Goal: Task Accomplishment & Management: Use online tool/utility

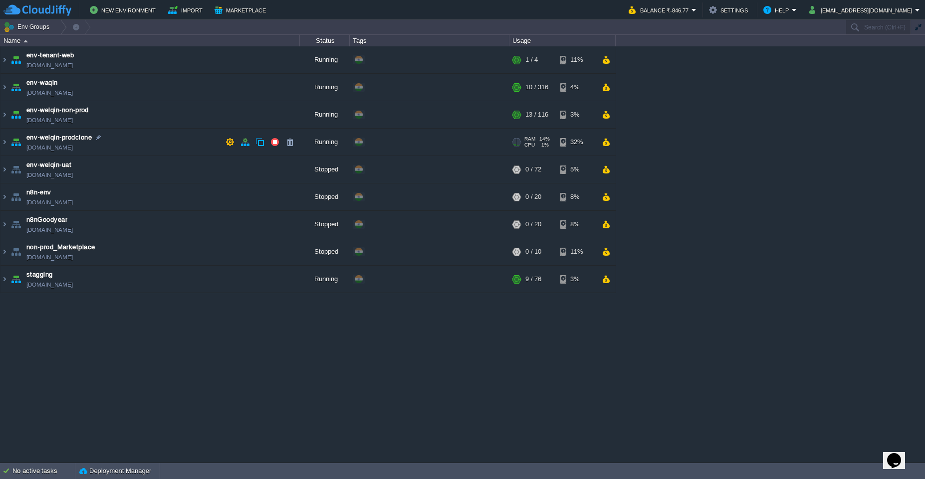
click at [9, 148] on img at bounding box center [16, 142] width 14 height 27
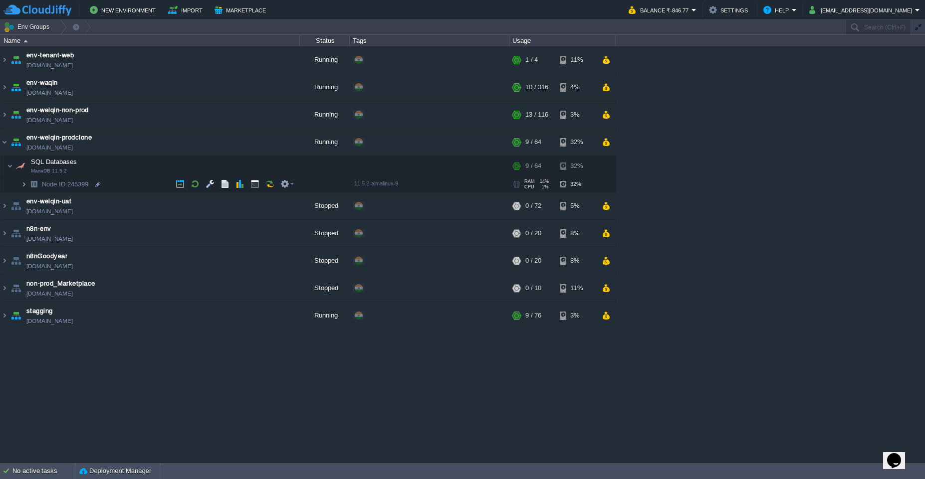
click at [22, 184] on img at bounding box center [24, 184] width 6 height 15
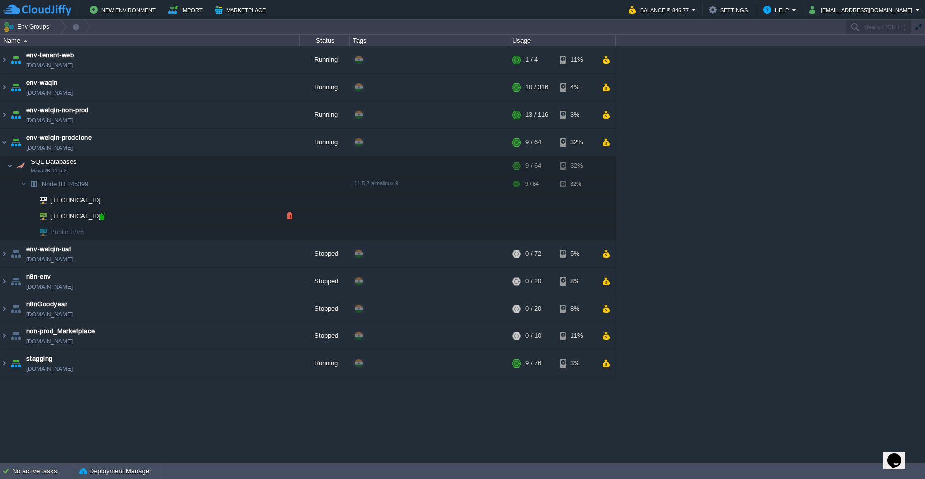
click at [104, 216] on div at bounding box center [102, 216] width 9 height 9
click at [6, 145] on img at bounding box center [4, 142] width 8 height 27
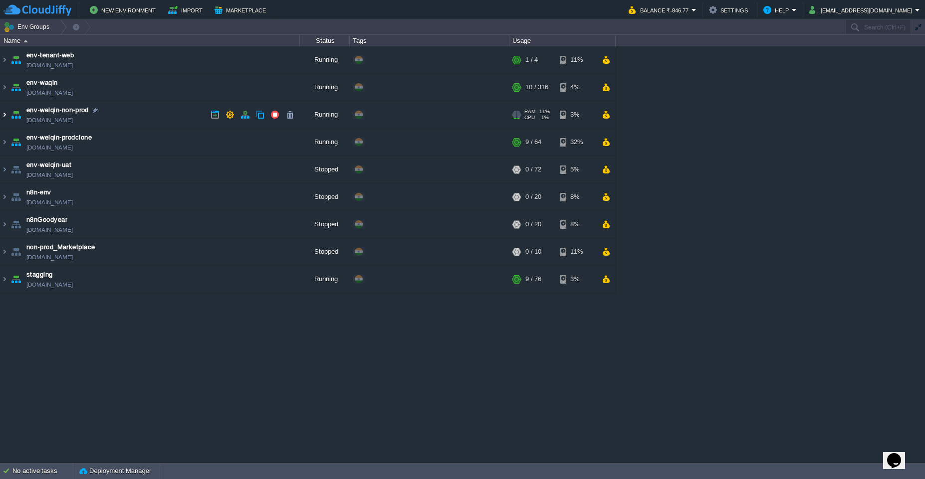
click at [5, 122] on img at bounding box center [4, 114] width 8 height 27
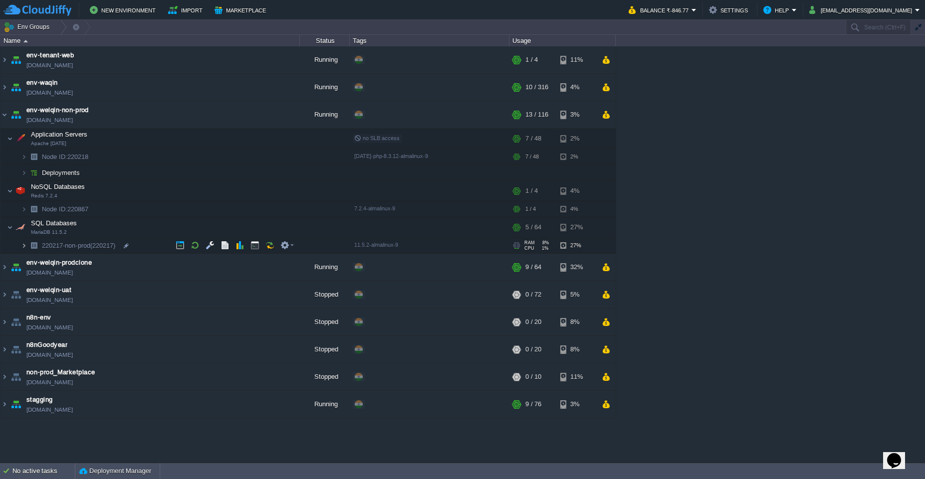
click at [25, 249] on img at bounding box center [24, 245] width 6 height 15
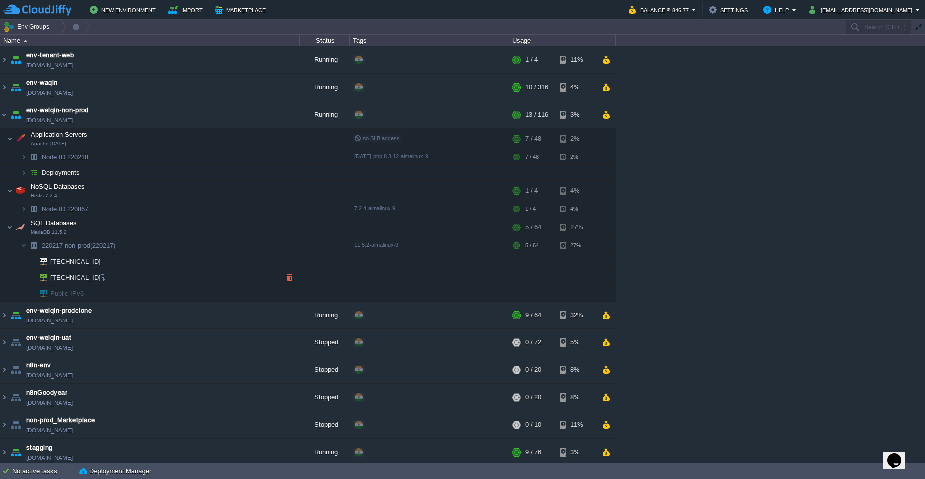
click at [104, 283] on td "[TECHNICAL_ID]" at bounding box center [149, 278] width 299 height 16
click at [105, 278] on div at bounding box center [102, 277] width 9 height 9
type input "[TECHNICAL_ID]"
click at [2, 117] on img at bounding box center [4, 114] width 8 height 27
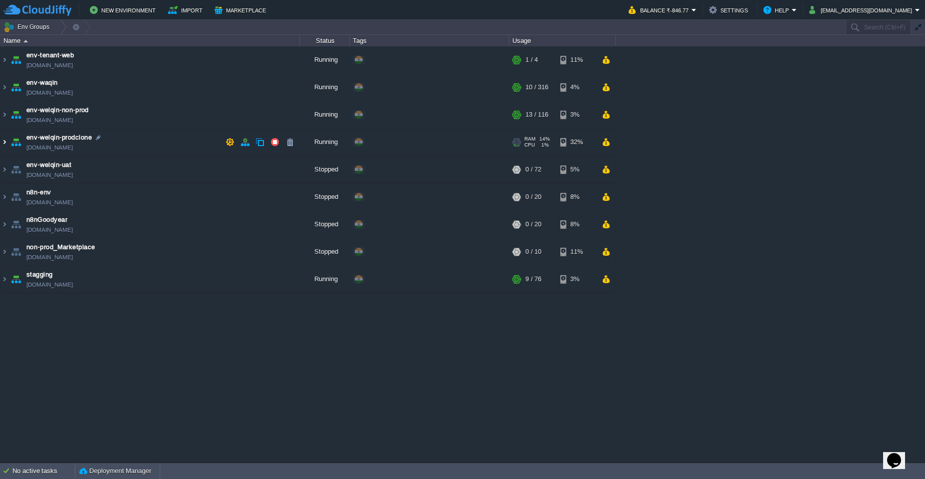
click at [7, 144] on img at bounding box center [4, 142] width 8 height 27
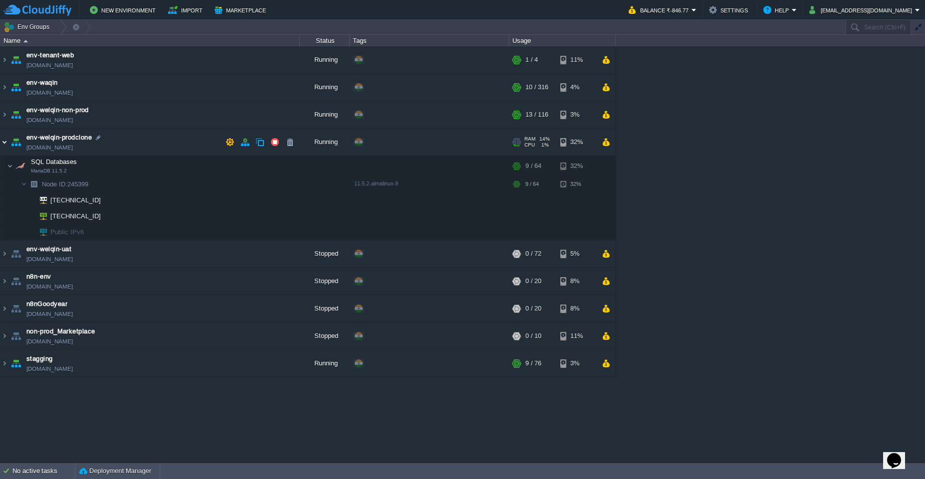
click at [7, 144] on img at bounding box center [4, 142] width 8 height 27
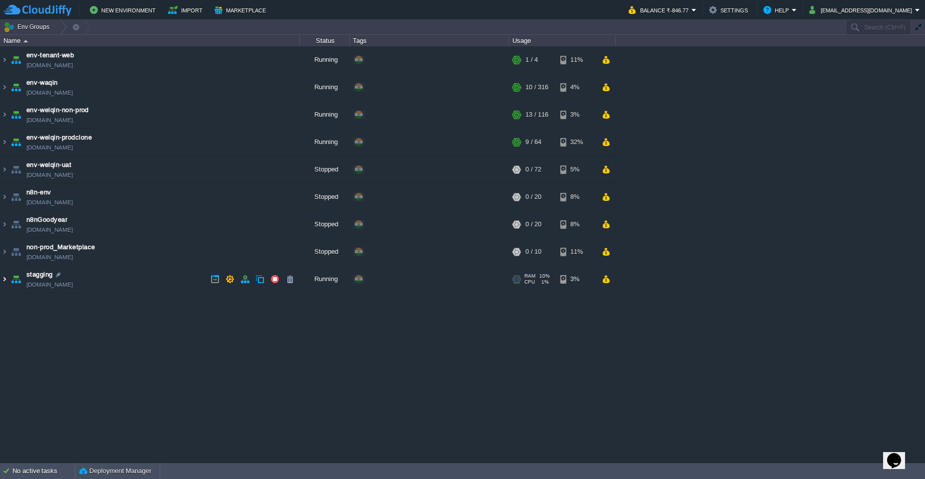
click at [6, 281] on img at bounding box center [4, 279] width 8 height 27
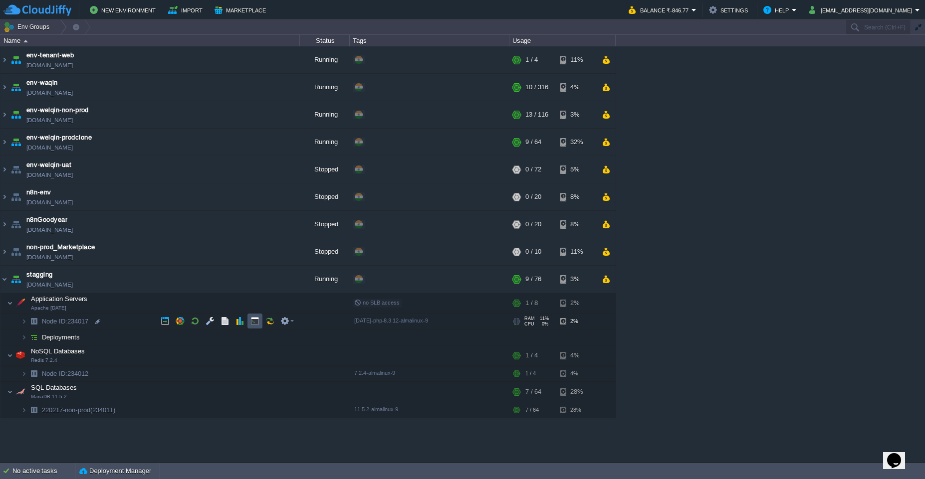
click at [259, 322] on button "button" at bounding box center [254, 321] width 9 height 9
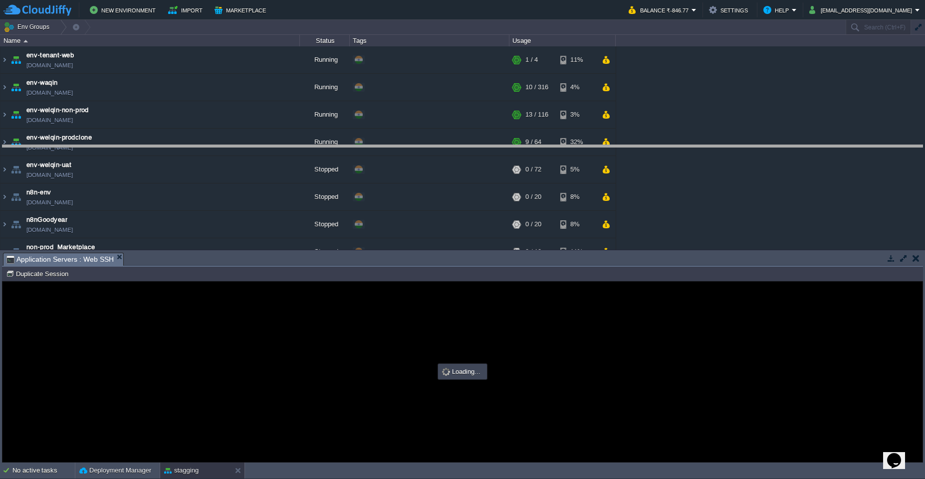
drag, startPoint x: 512, startPoint y: 262, endPoint x: 507, endPoint y: 155, distance: 107.8
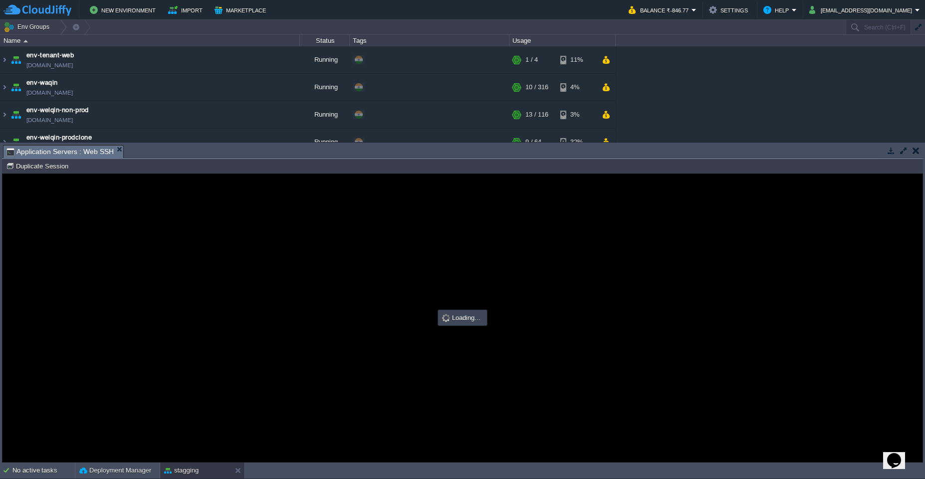
type input "#000000"
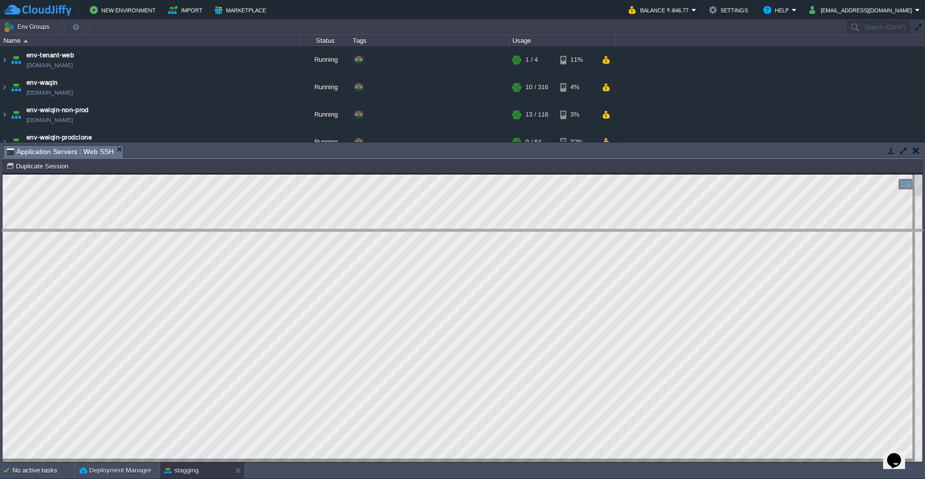
drag, startPoint x: 360, startPoint y: 156, endPoint x: 360, endPoint y: 165, distance: 9.0
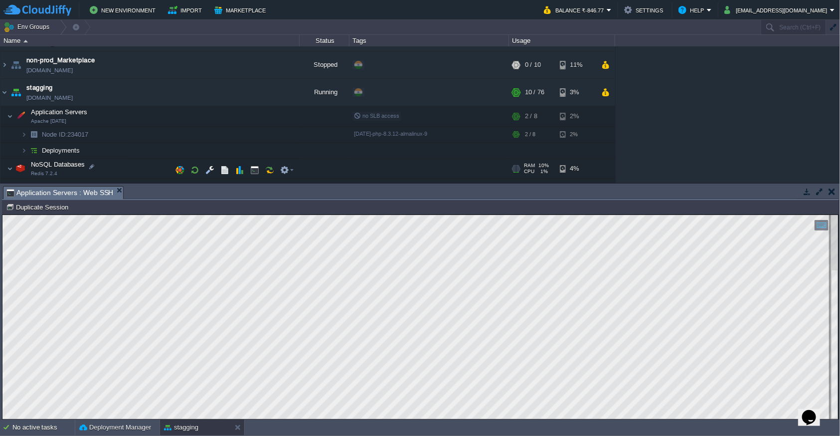
scroll to position [153, 0]
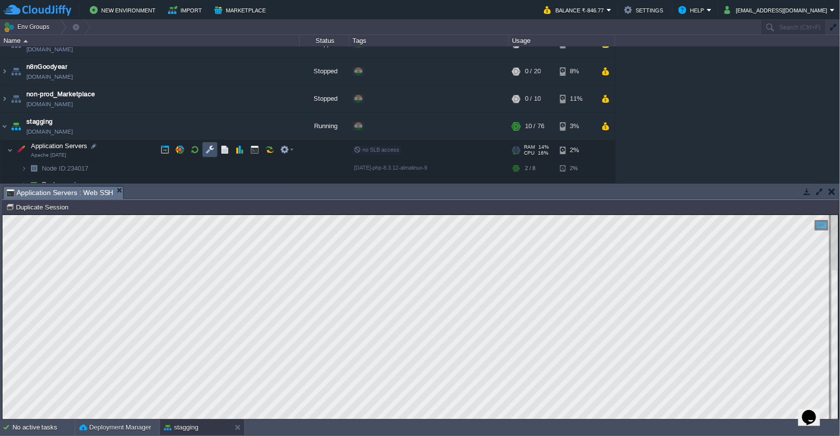
click at [206, 151] on button "button" at bounding box center [209, 149] width 9 height 9
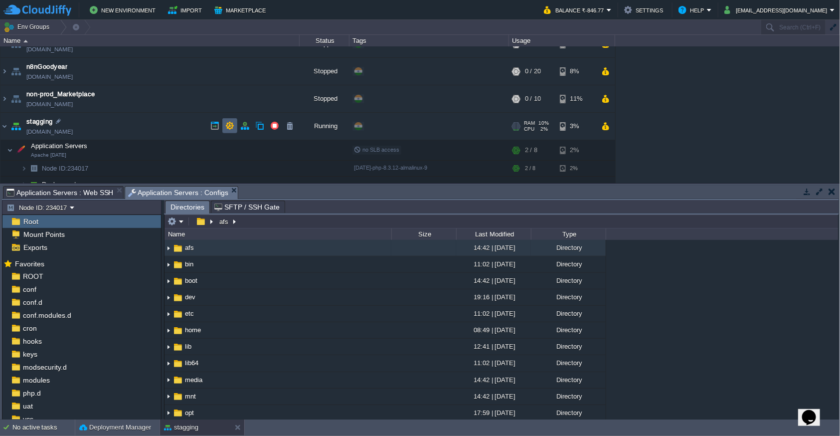
click at [227, 131] on td at bounding box center [229, 125] width 15 height 15
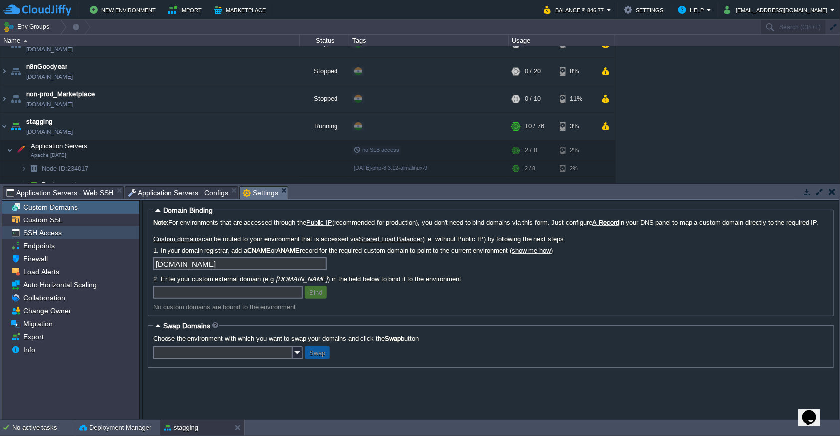
click at [53, 232] on span "SSH Access" at bounding box center [42, 232] width 42 height 9
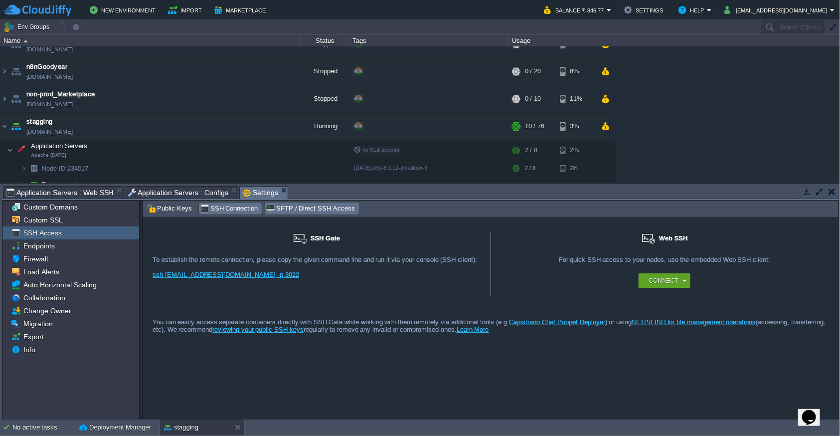
click at [286, 204] on span "SFTP / Direct SSH Access" at bounding box center [310, 208] width 88 height 11
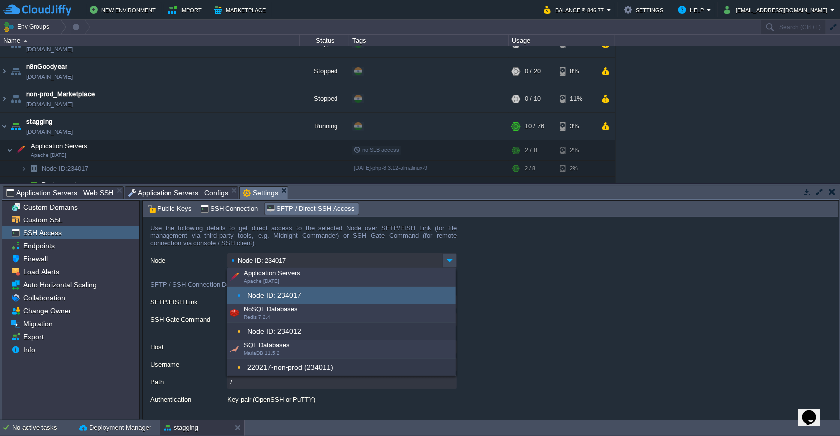
click at [295, 259] on input "Node ID: 234017" at bounding box center [334, 260] width 215 height 14
click at [280, 260] on input "Node ID: 234017" at bounding box center [334, 260] width 215 height 14
click at [492, 295] on div "[EMAIL_ADDRESS][DOMAIN_NAME]:3022" at bounding box center [494, 302] width 689 height 15
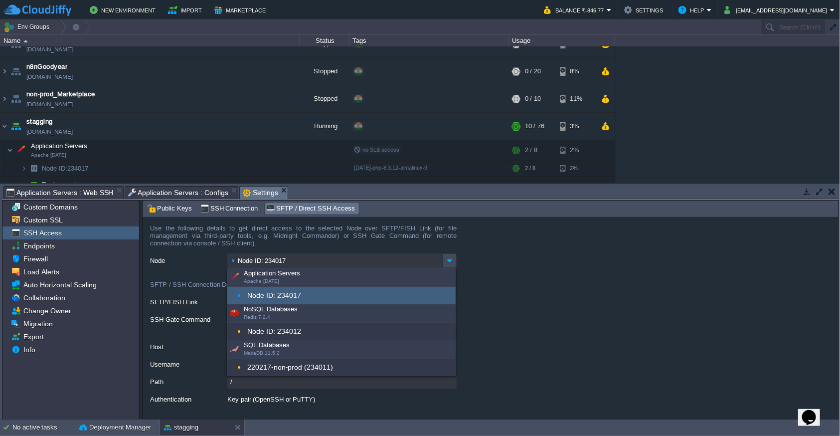
click at [281, 259] on input "Node ID: 234017" at bounding box center [334, 260] width 215 height 14
click at [279, 258] on input "Node ID: 234017" at bounding box center [334, 260] width 215 height 14
click at [550, 308] on div "[EMAIL_ADDRESS][DOMAIN_NAME]:3022" at bounding box center [494, 302] width 689 height 15
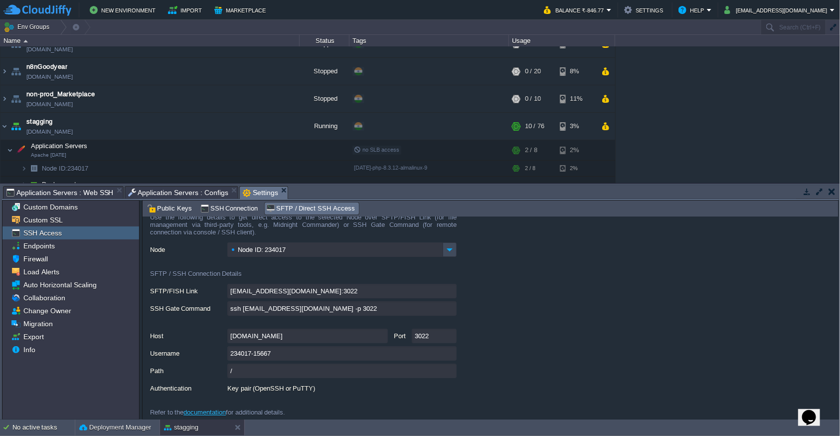
scroll to position [13, 0]
click at [224, 208] on span "SSH Connection" at bounding box center [229, 208] width 58 height 11
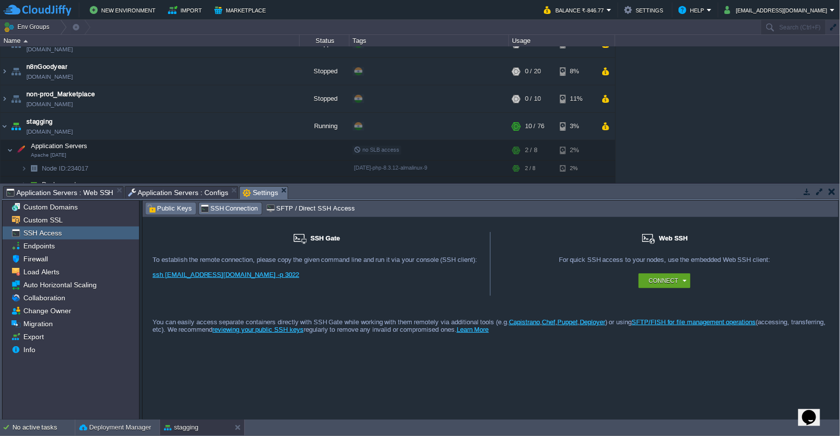
click at [173, 207] on span "Public Keys" at bounding box center [169, 208] width 45 height 11
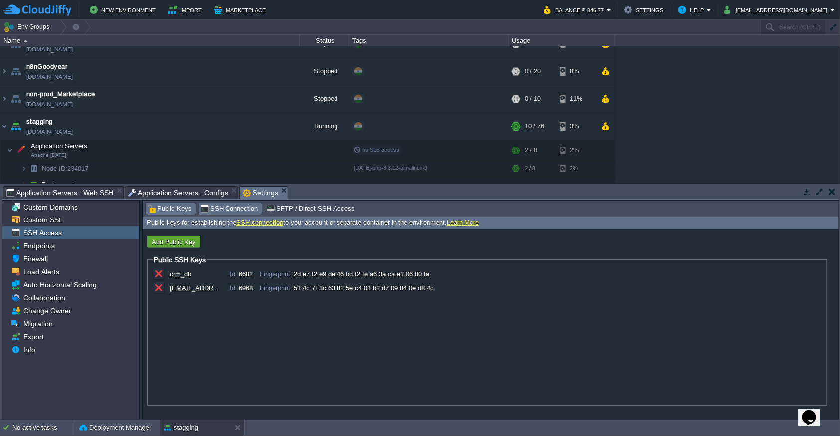
click at [219, 208] on span "SSH Connection" at bounding box center [229, 208] width 58 height 11
